Goal: Information Seeking & Learning: Learn about a topic

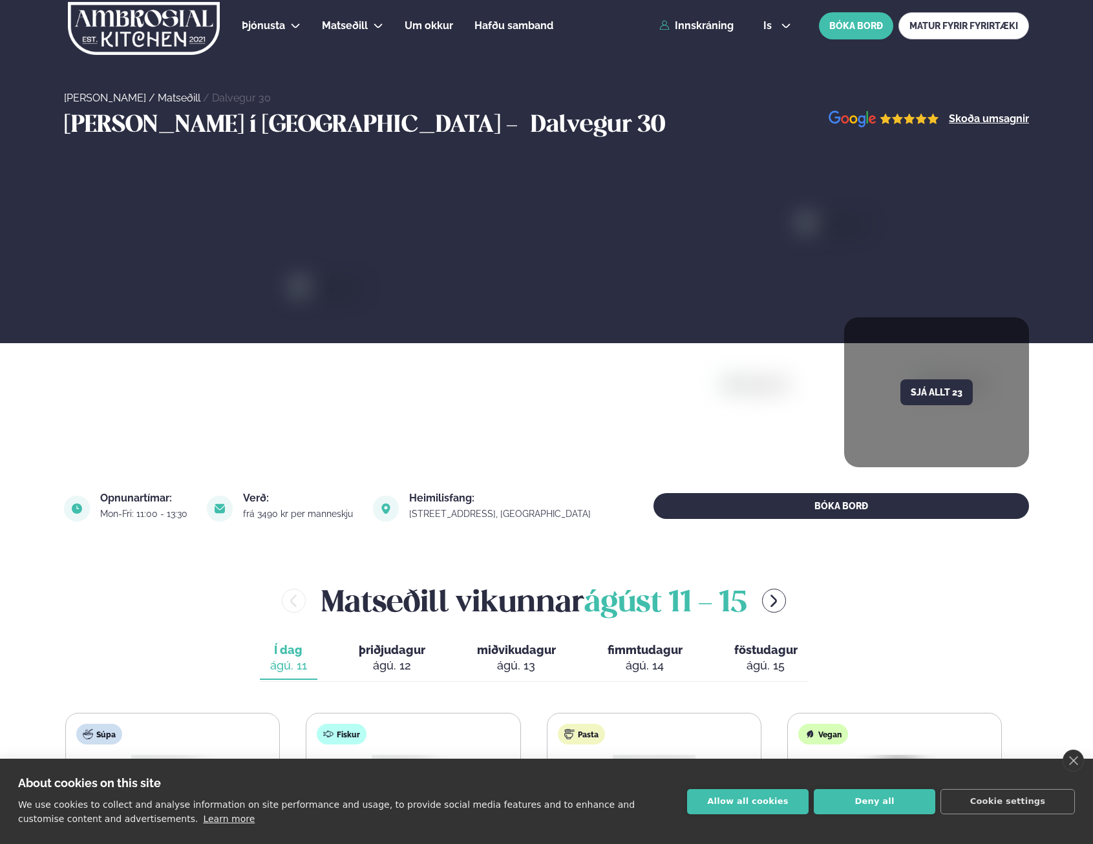
scroll to position [258, 0]
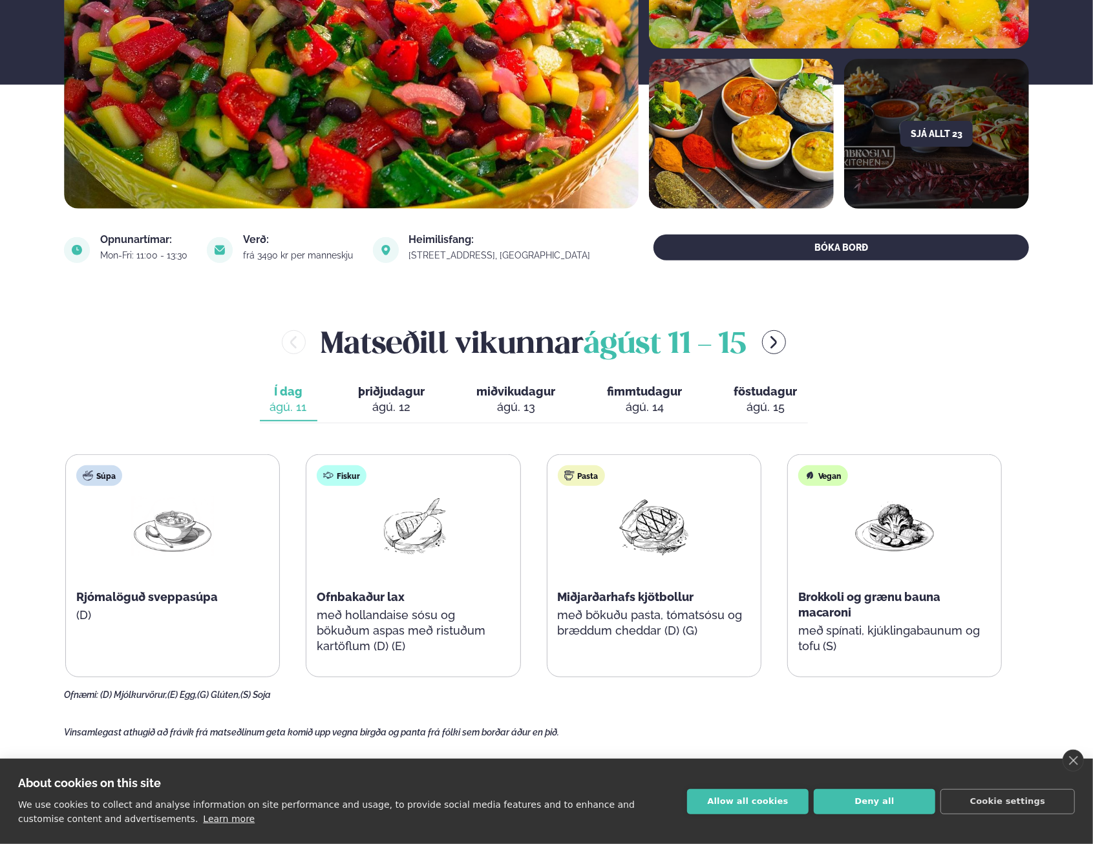
click at [752, 794] on button "Allow all cookies" at bounding box center [747, 801] width 121 height 25
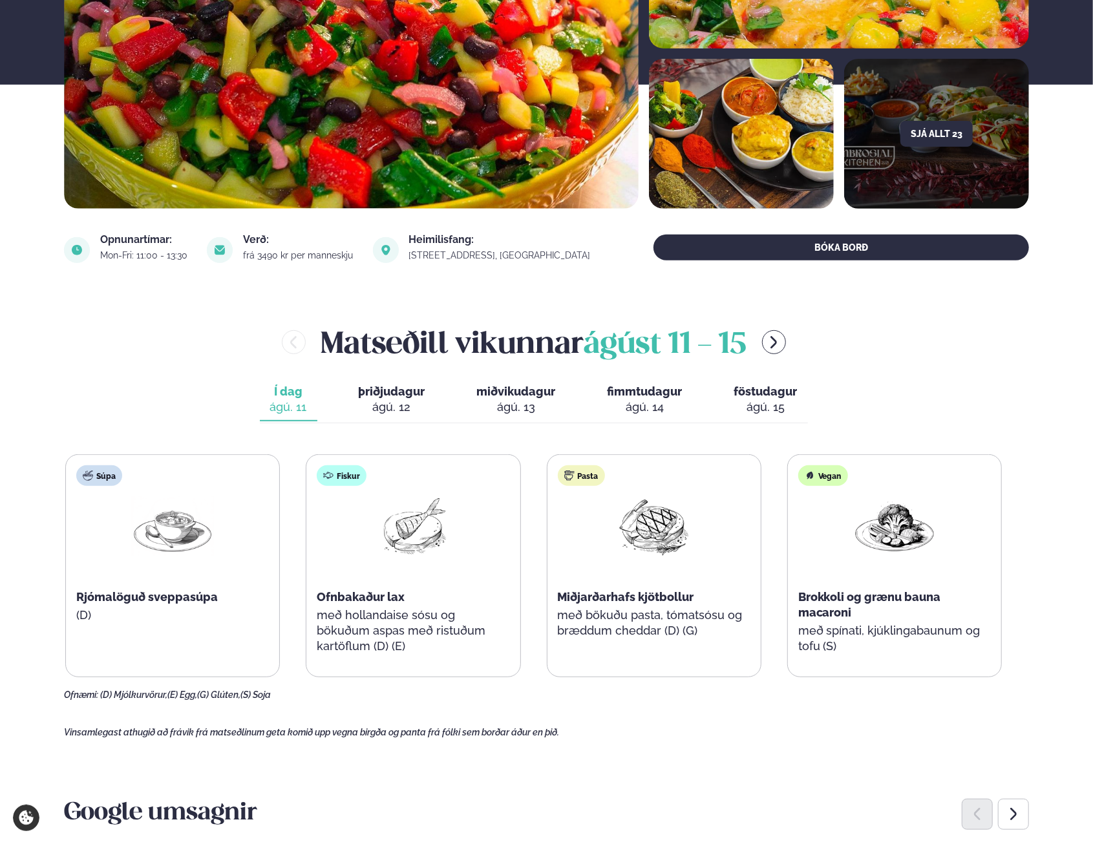
click at [677, 733] on main "[PERSON_NAME] / Matseðill / Dalvegur 30 [PERSON_NAME] í [GEOGRAPHIC_DATA] - Dal…" at bounding box center [546, 817] width 1042 height 2151
click at [385, 385] on span "þriðjudagur" at bounding box center [392, 392] width 67 height 14
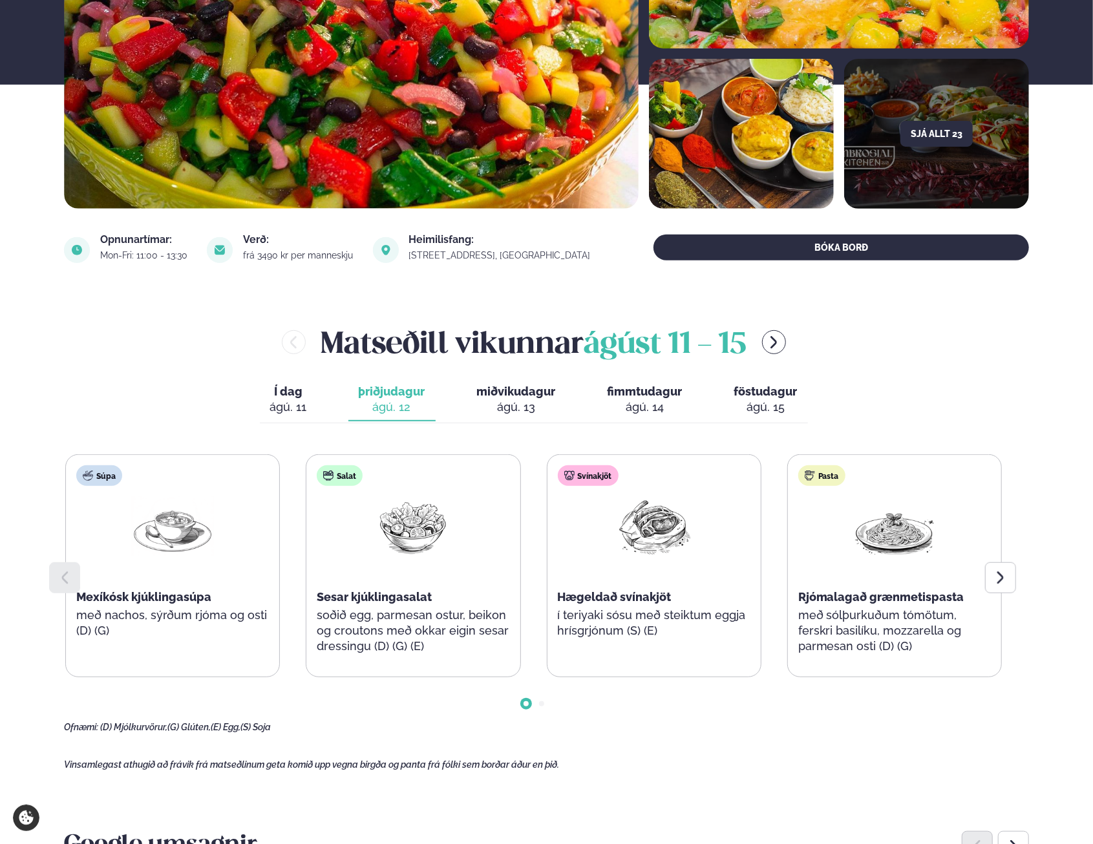
scroll to position [0, 0]
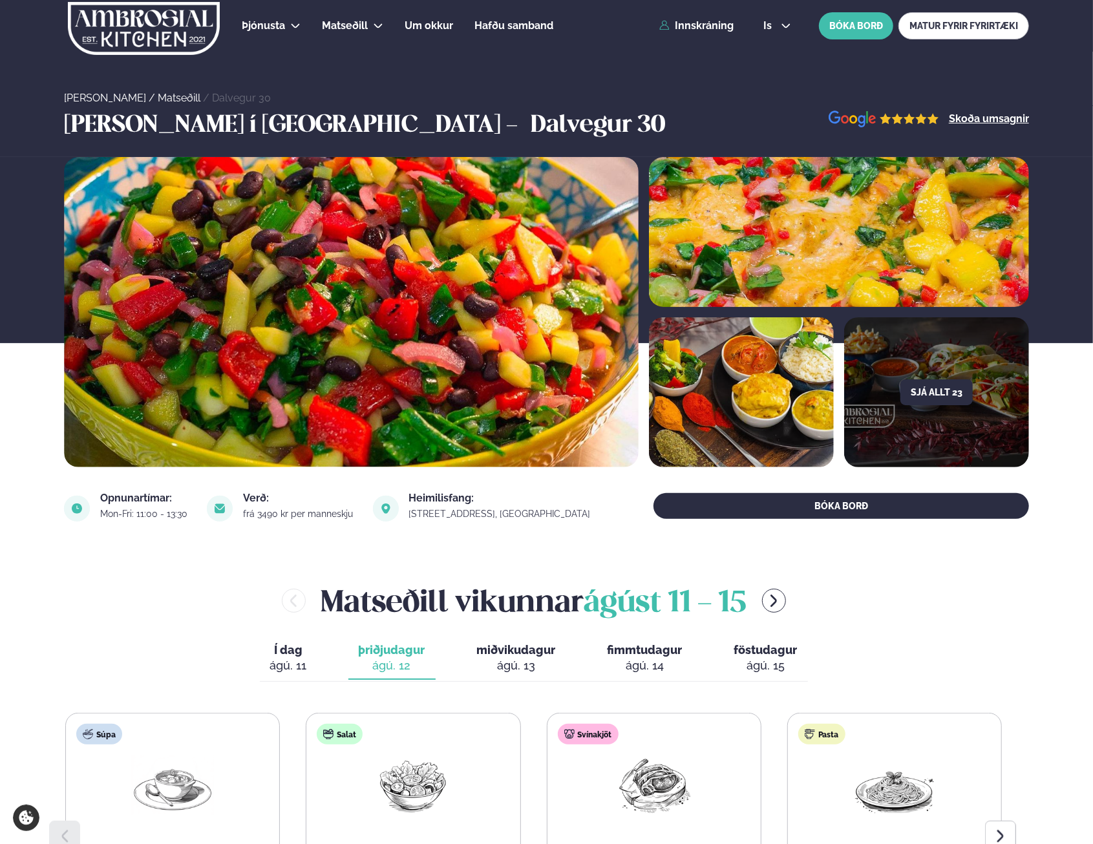
click at [774, 17] on div "is en is BÓKA BORÐ MATUR FYRIR FYRIRTÆKI" at bounding box center [891, 25] width 276 height 27
click at [773, 25] on span "is" at bounding box center [769, 26] width 12 height 10
click at [772, 50] on link "en" at bounding box center [777, 49] width 48 height 26
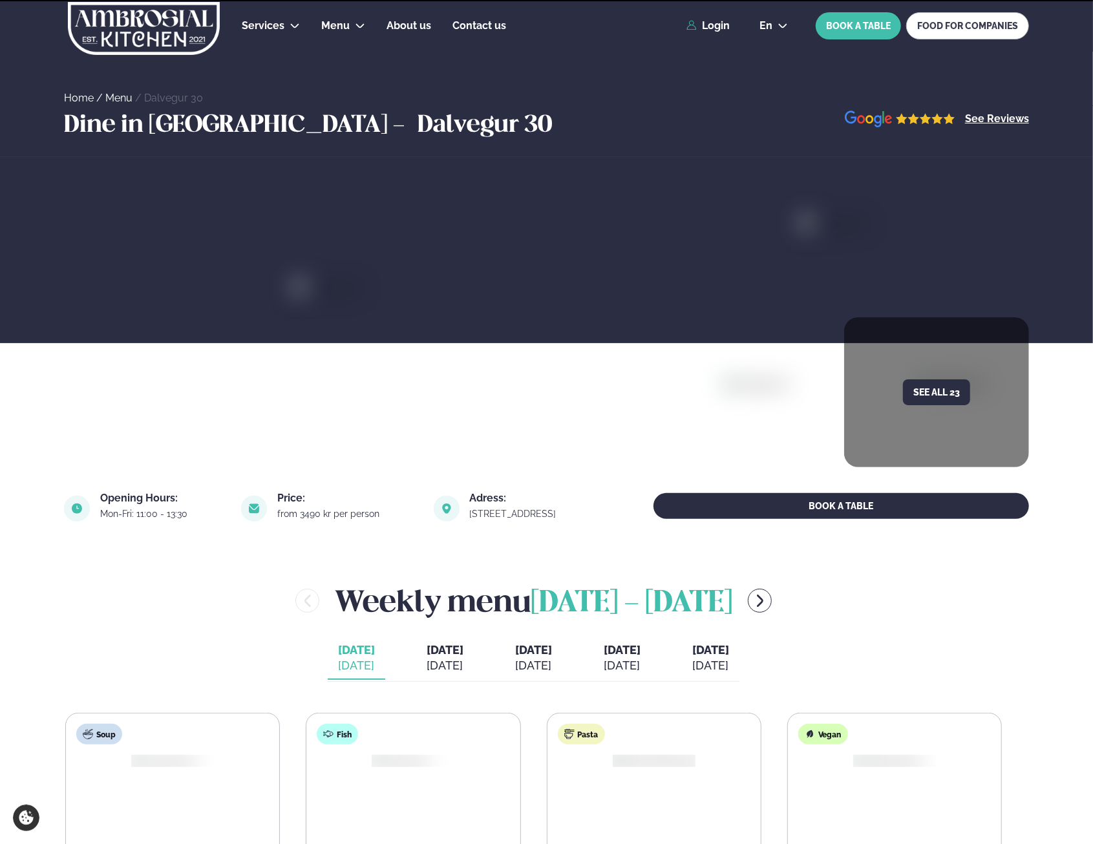
scroll to position [258, 0]
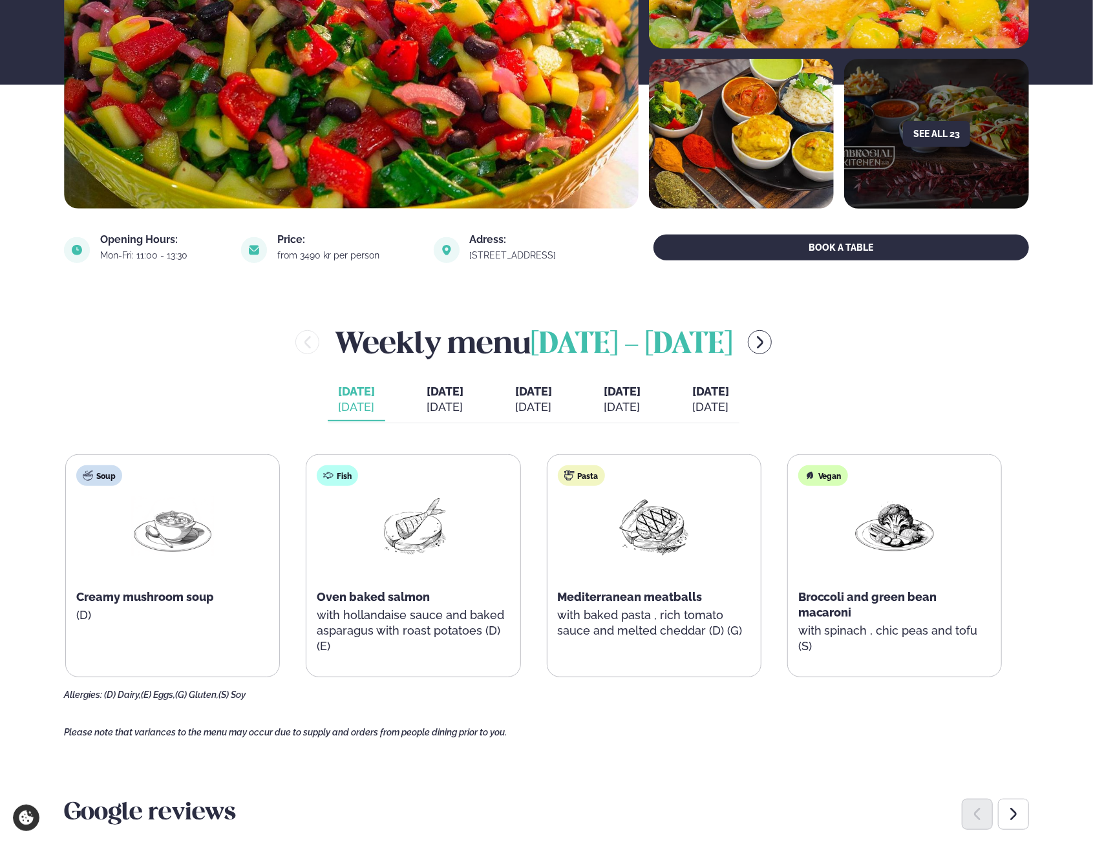
click at [427, 399] on div "[DATE]" at bounding box center [445, 407] width 37 height 16
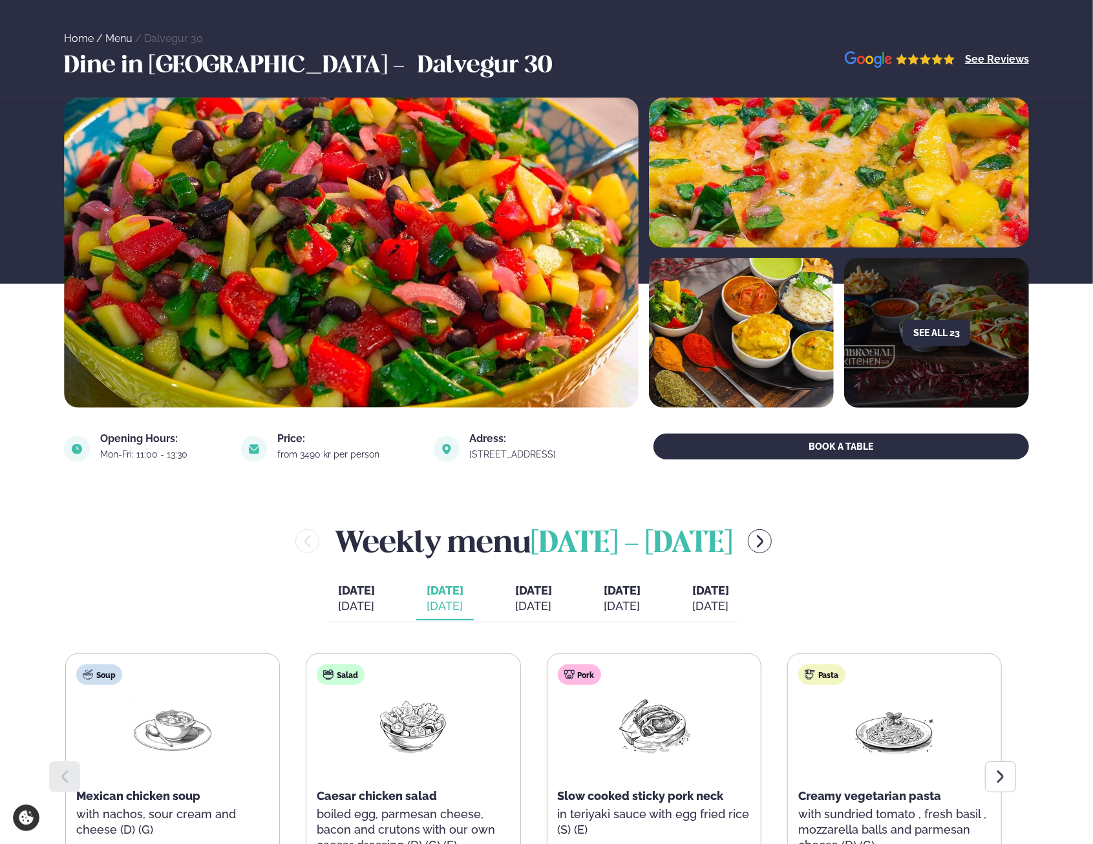
scroll to position [0, 0]
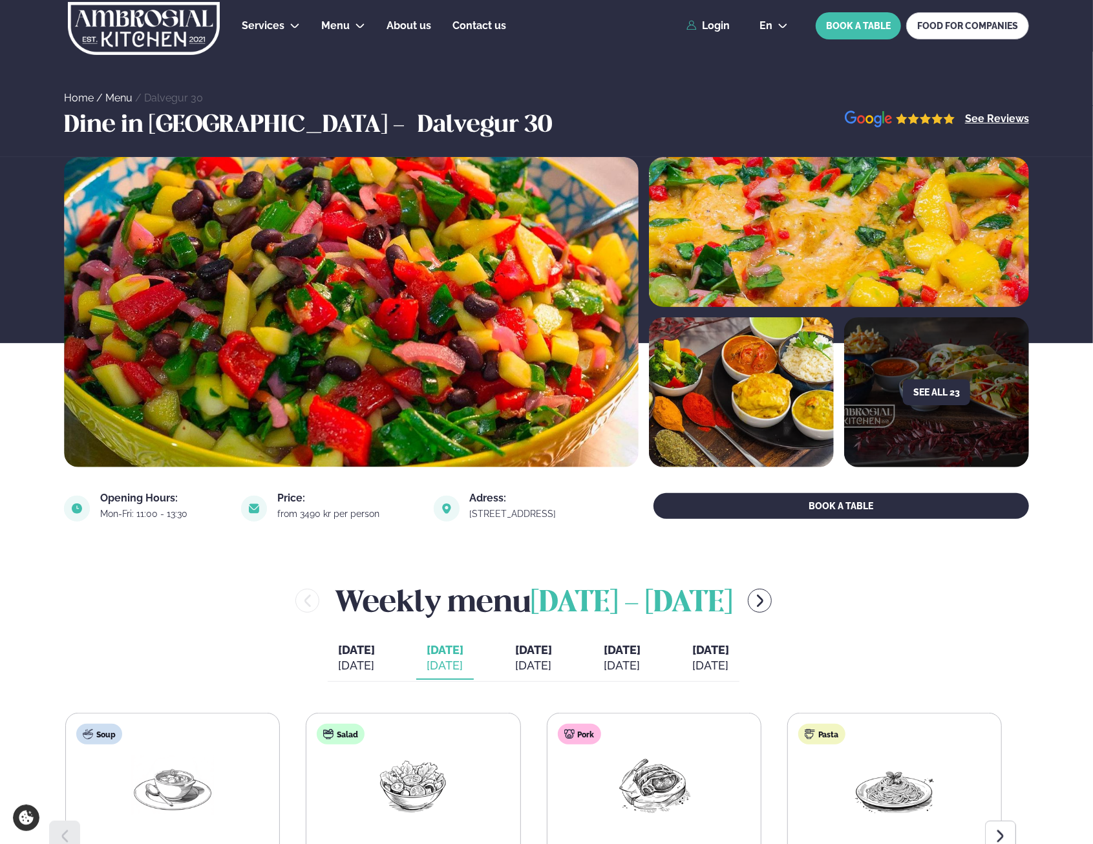
click at [783, 25] on icon at bounding box center [783, 26] width 8 height 5
click at [779, 73] on link "is" at bounding box center [773, 75] width 49 height 26
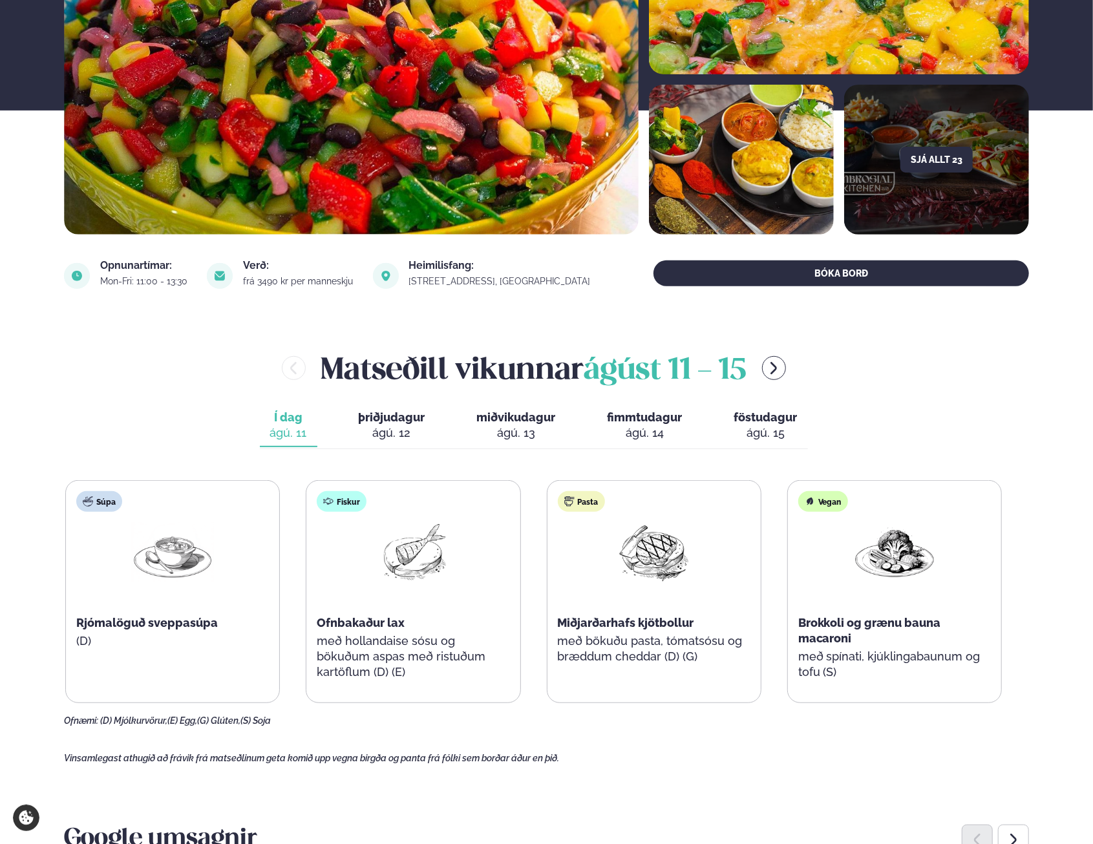
scroll to position [258, 0]
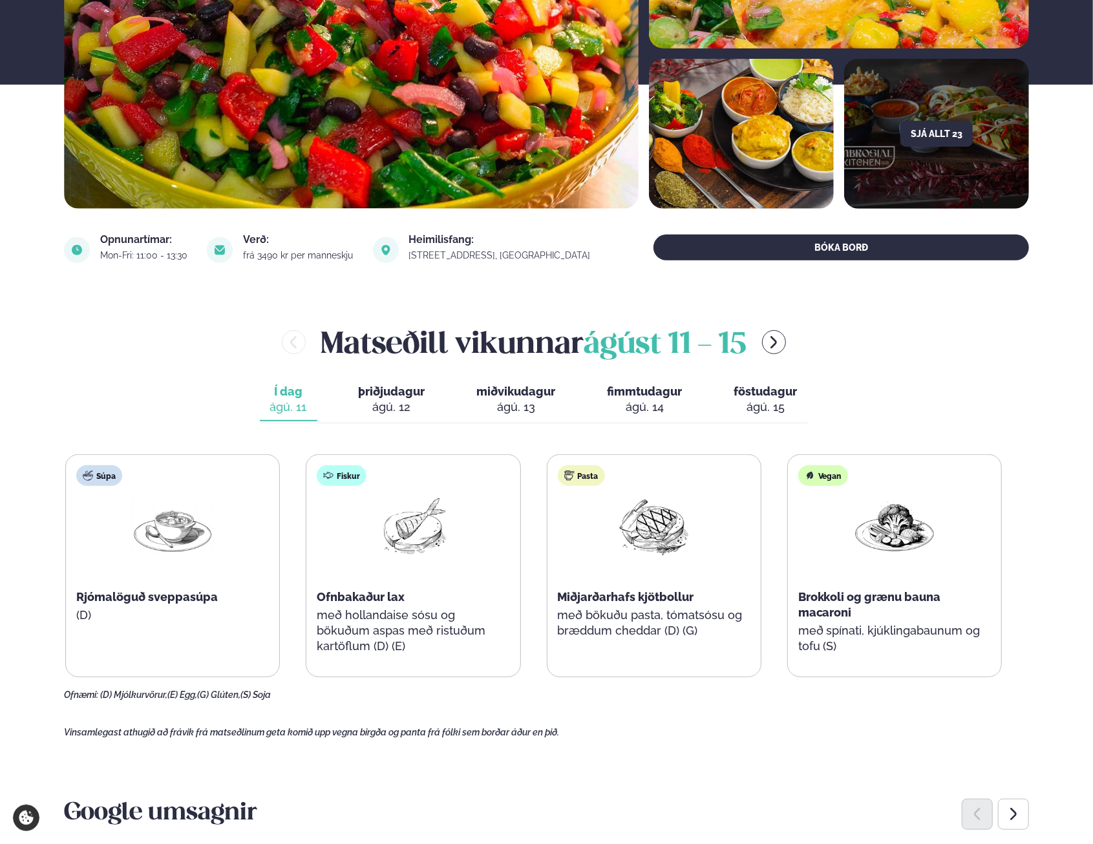
click at [406, 397] on span "þriðjudagur" at bounding box center [392, 392] width 67 height 14
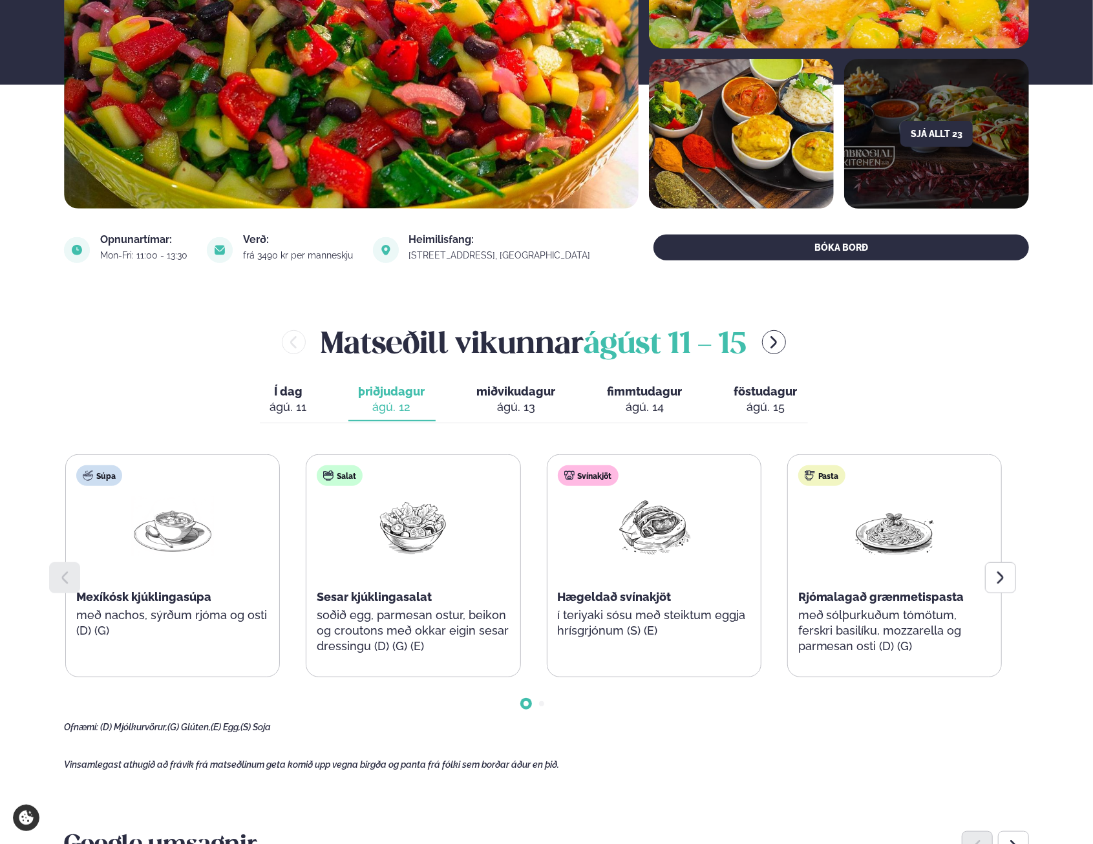
click at [1006, 577] on icon at bounding box center [1001, 578] width 16 height 16
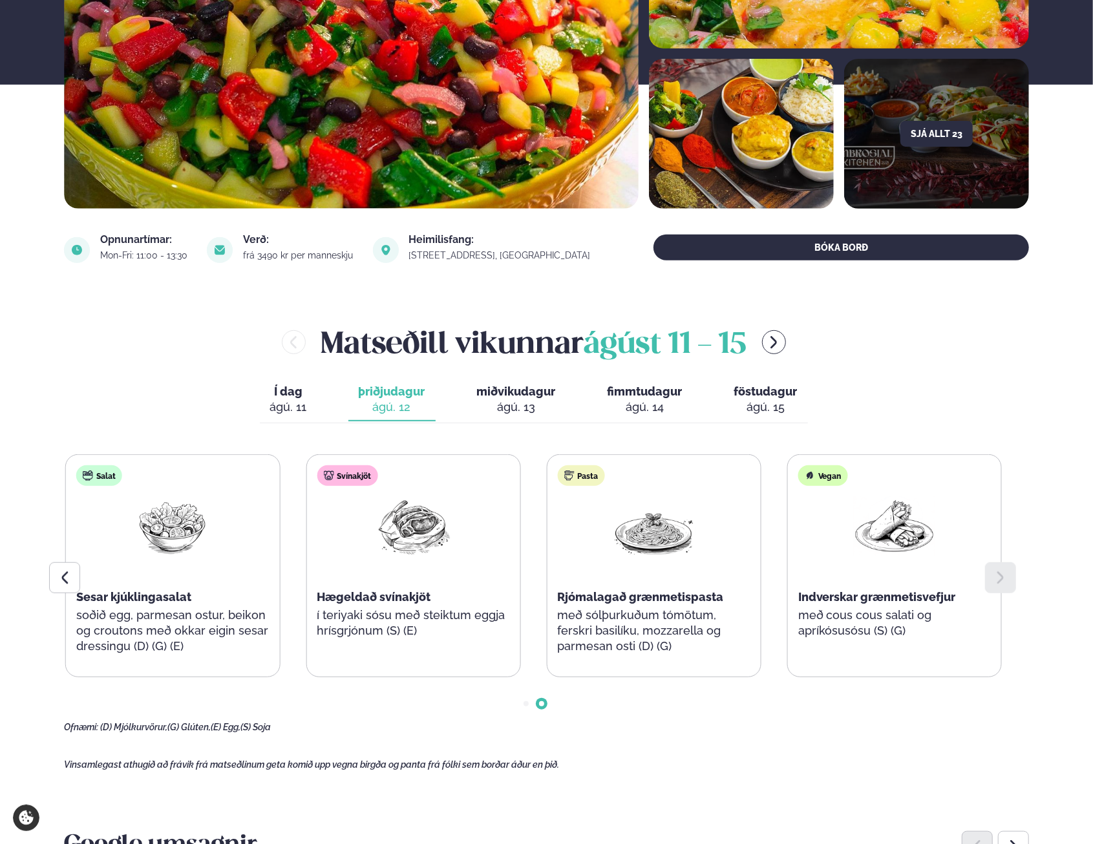
click at [65, 585] on icon at bounding box center [65, 578] width 16 height 16
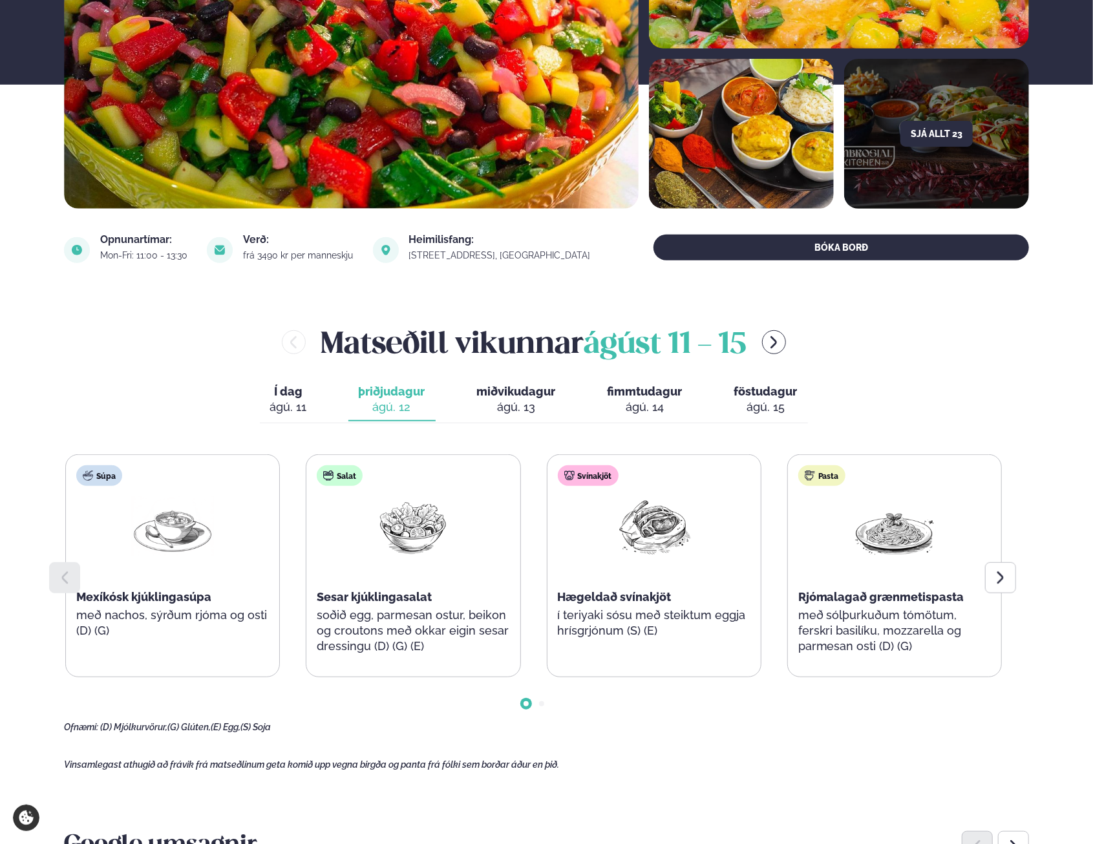
click at [536, 402] on div "ágú. 13" at bounding box center [516, 407] width 79 height 16
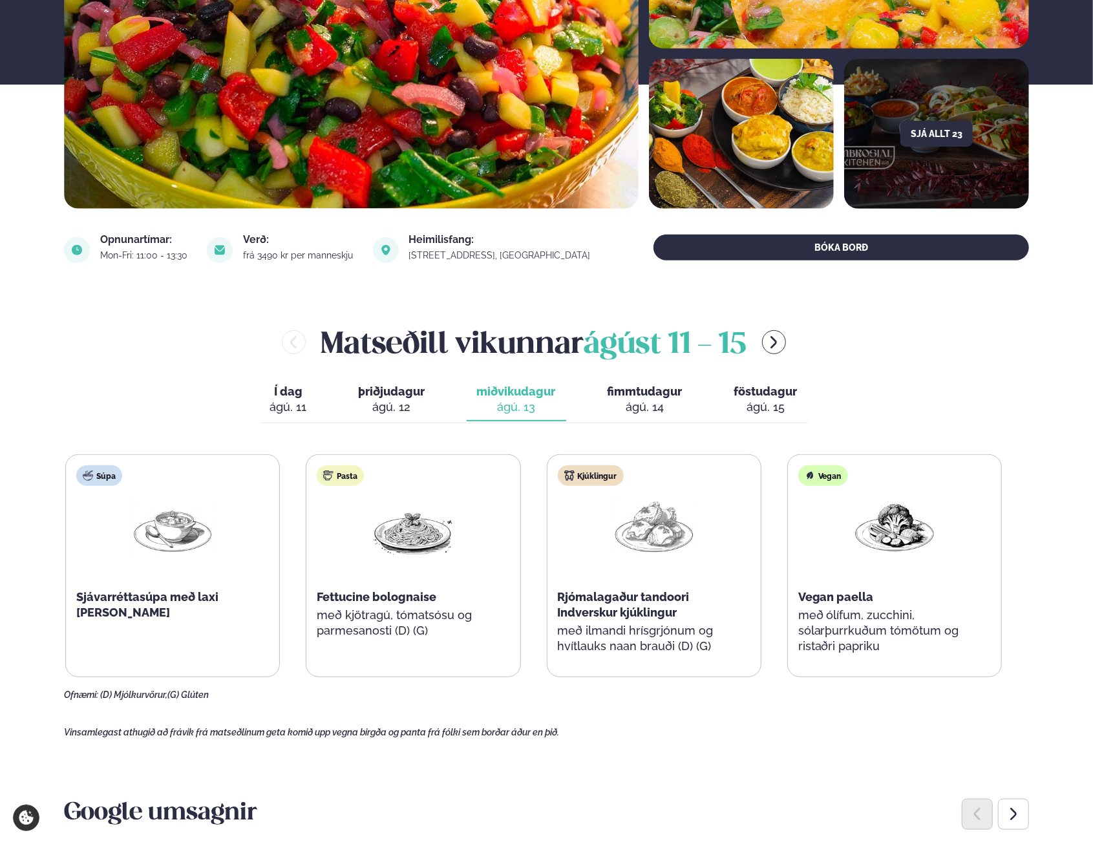
drag, startPoint x: 649, startPoint y: 392, endPoint x: 657, endPoint y: 392, distance: 7.1
click at [649, 392] on span "fimmtudagur" at bounding box center [644, 392] width 75 height 14
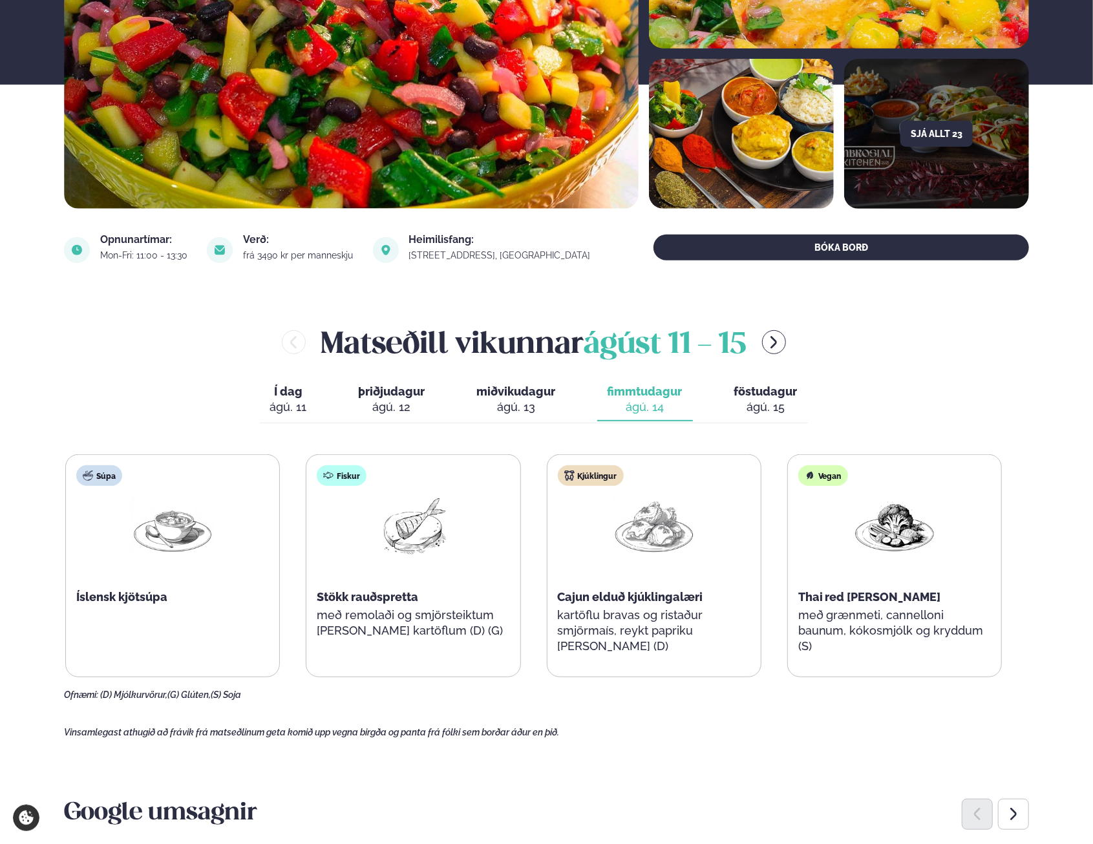
click at [744, 396] on span "föstudagur" at bounding box center [765, 392] width 63 height 14
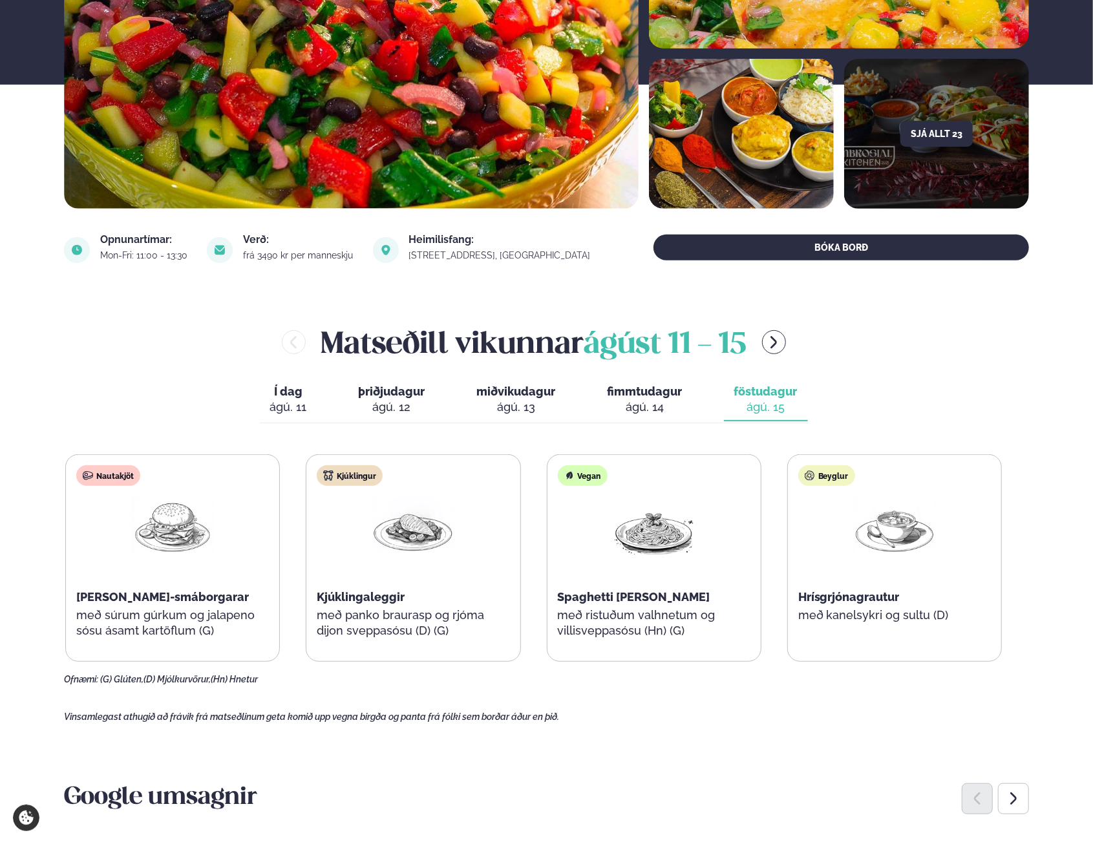
click at [300, 402] on div "ágú. 11" at bounding box center [288, 407] width 37 height 16
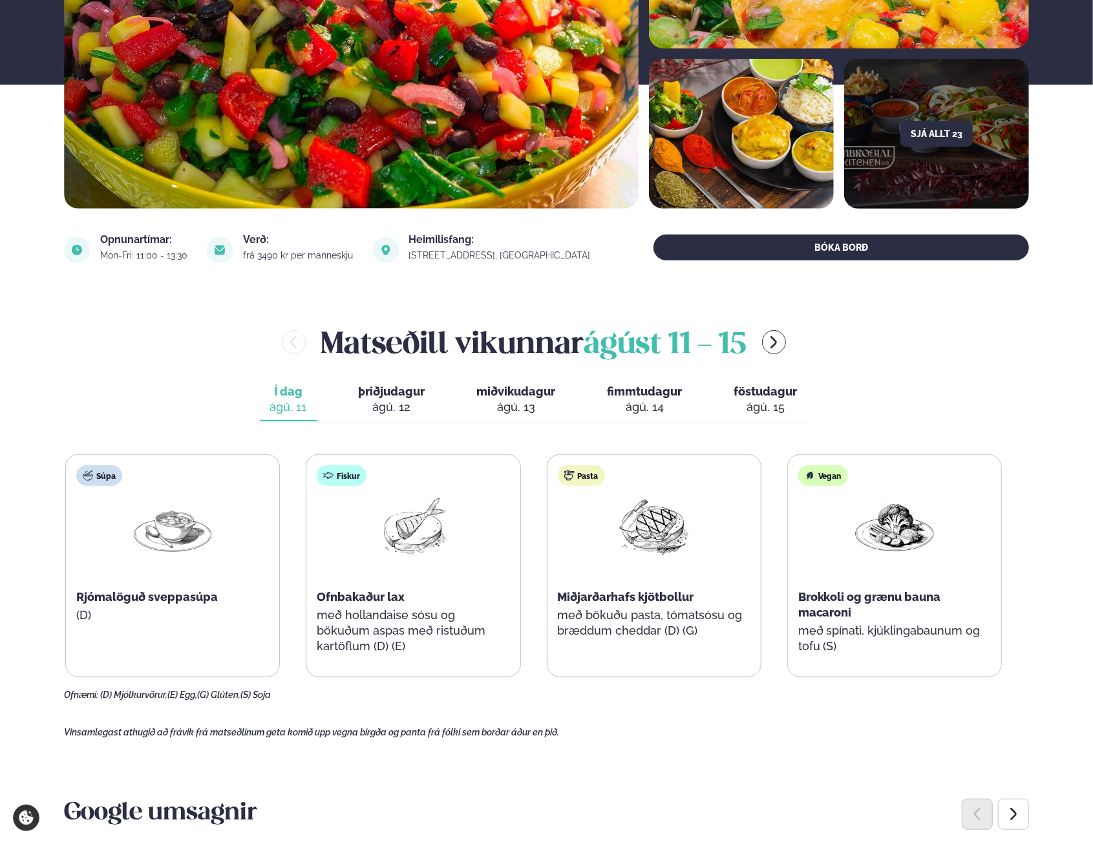
click at [785, 343] on button "menu-btn-right" at bounding box center [774, 342] width 24 height 24
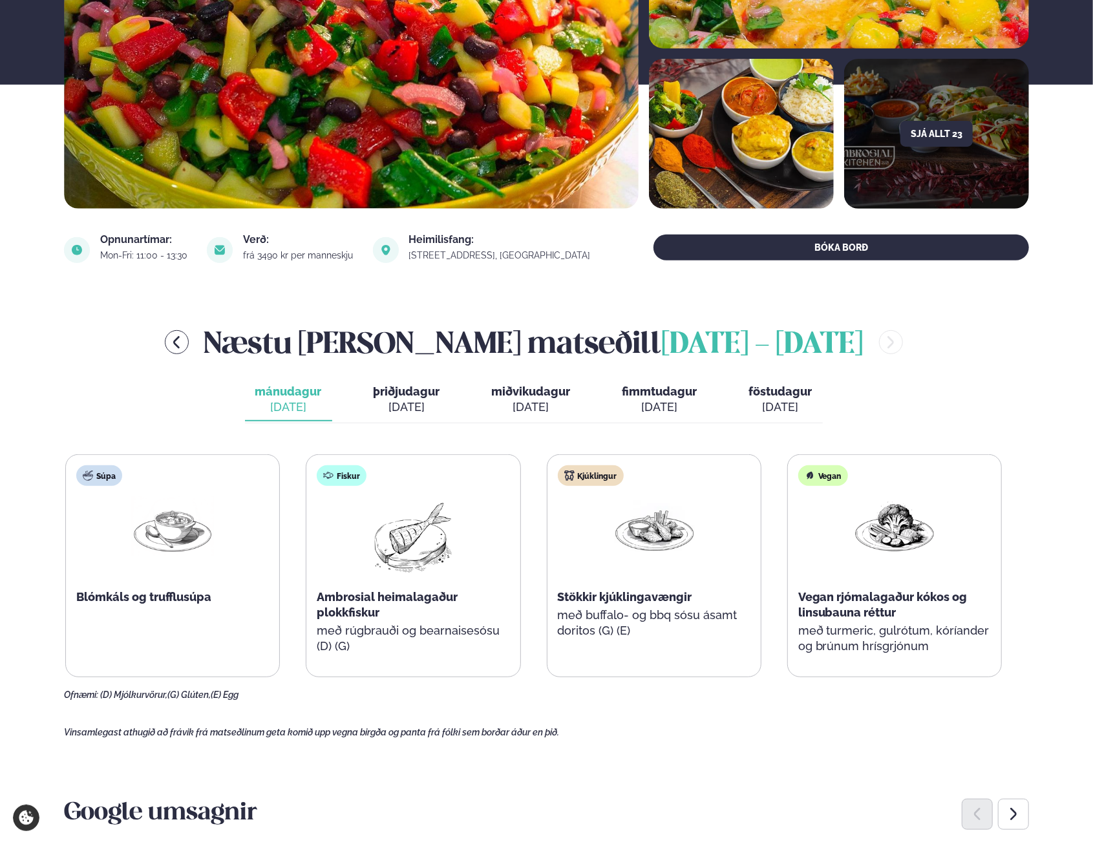
click at [427, 406] on div "[DATE]" at bounding box center [407, 407] width 67 height 16
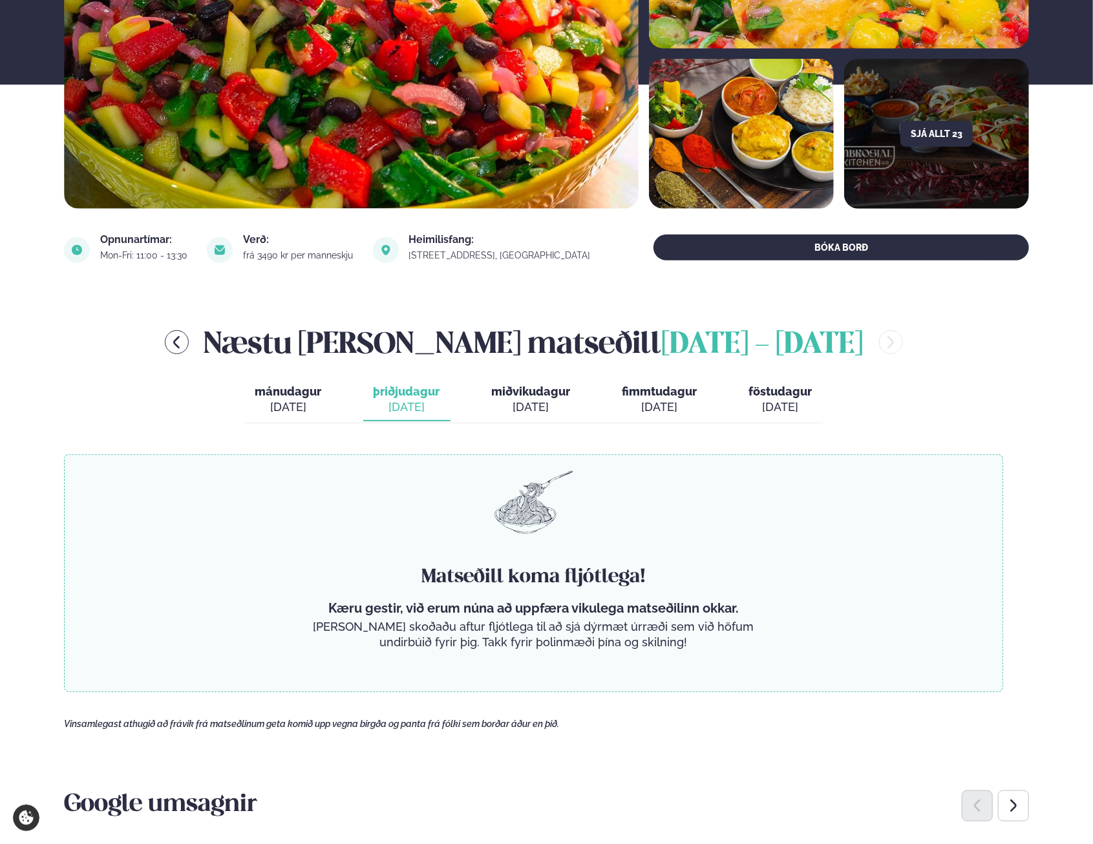
click at [311, 399] on div "[DATE]" at bounding box center [288, 407] width 67 height 16
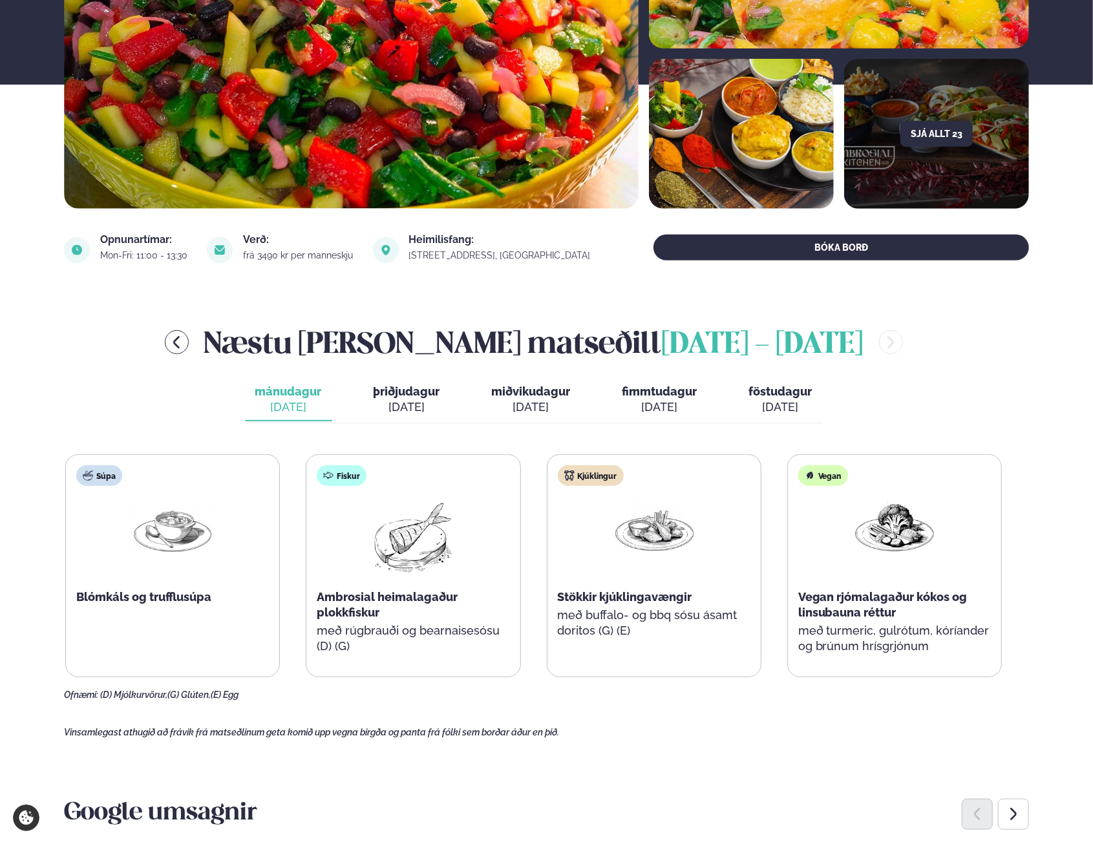
click at [184, 337] on icon "menu-btn-left" at bounding box center [177, 343] width 16 height 16
